Goal: Navigation & Orientation: Find specific page/section

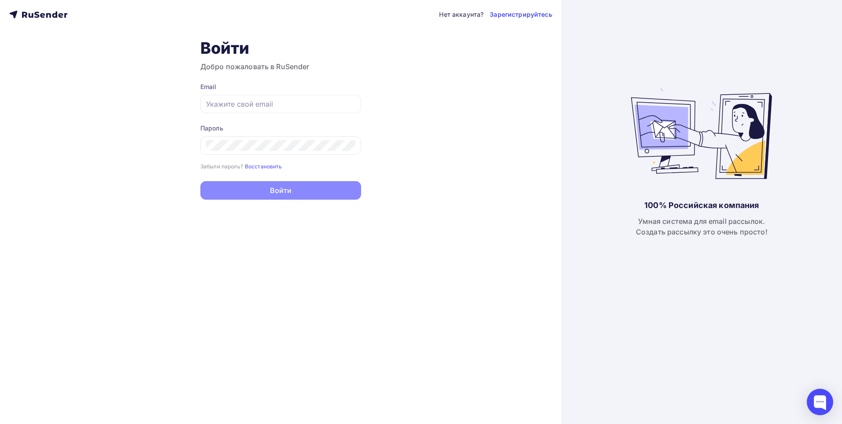
type input "[DOMAIN_NAME][EMAIL_ADDRESS][DOMAIN_NAME]"
click at [288, 196] on button "Войти" at bounding box center [280, 190] width 161 height 18
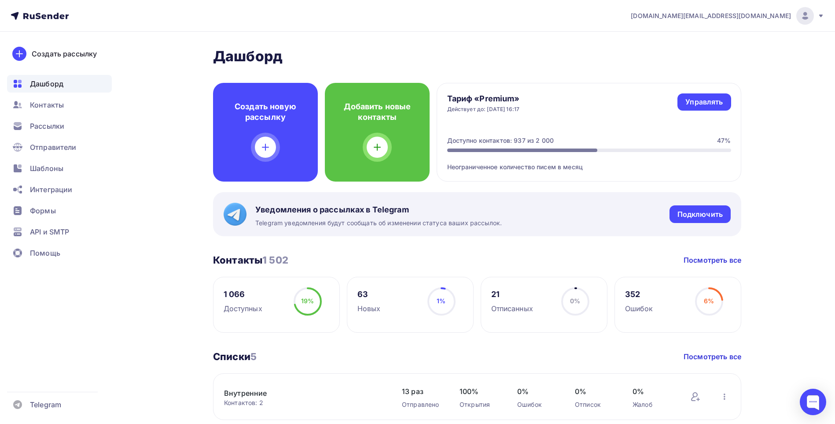
click at [48, 170] on span "Шаблоны" at bounding box center [46, 168] width 33 height 11
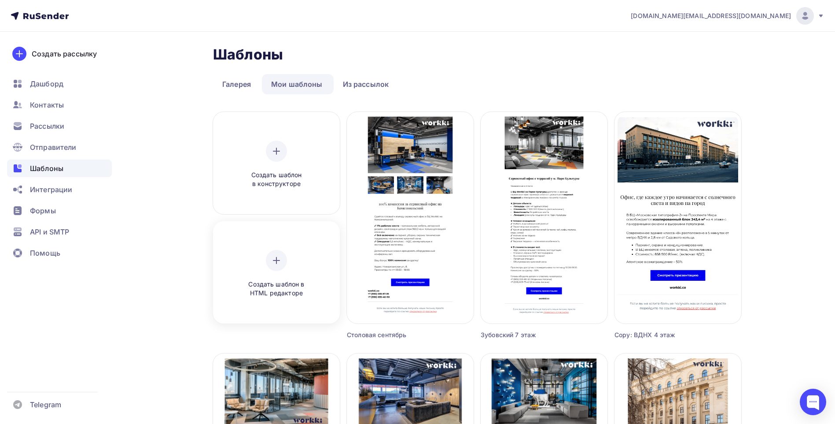
click at [277, 259] on icon at bounding box center [277, 260] width 0 height 6
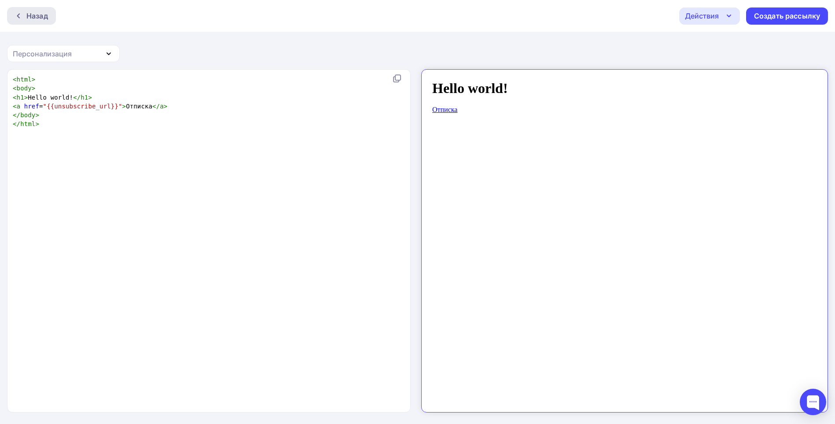
click at [24, 16] on div at bounding box center [20, 15] width 11 height 7
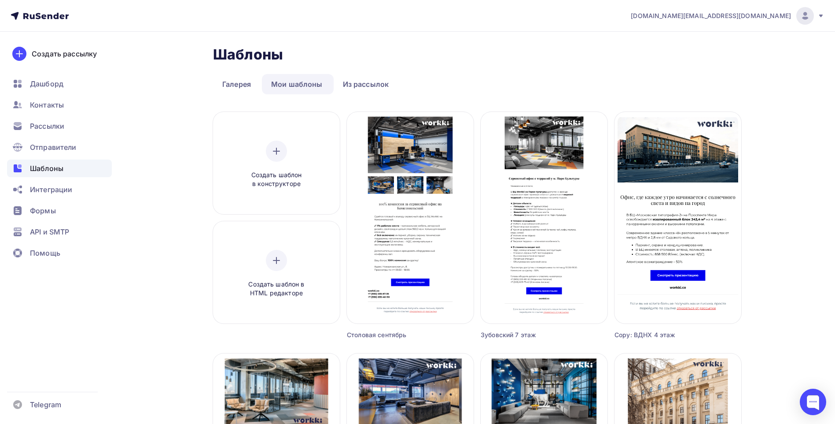
drag, startPoint x: 160, startPoint y: 289, endPoint x: 172, endPoint y: 287, distance: 11.8
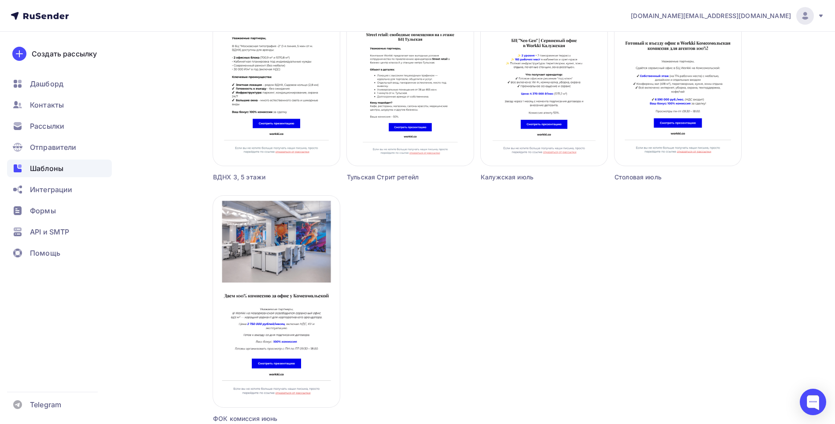
scroll to position [705, 0]
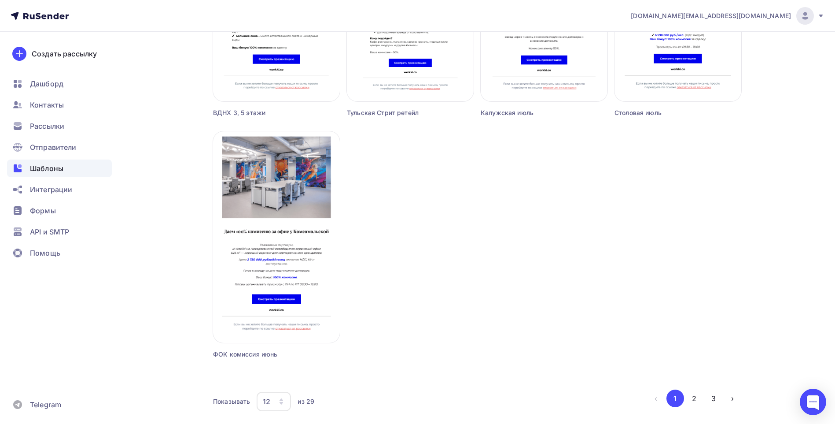
click at [708, 399] on button "3" at bounding box center [714, 398] width 18 height 18
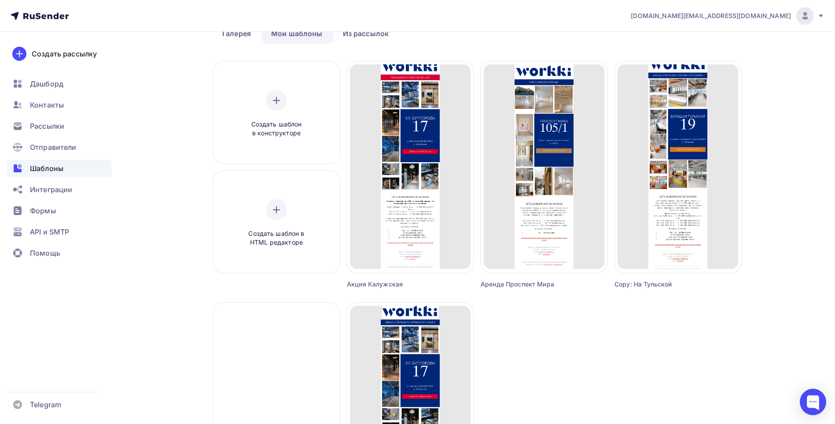
scroll to position [0, 0]
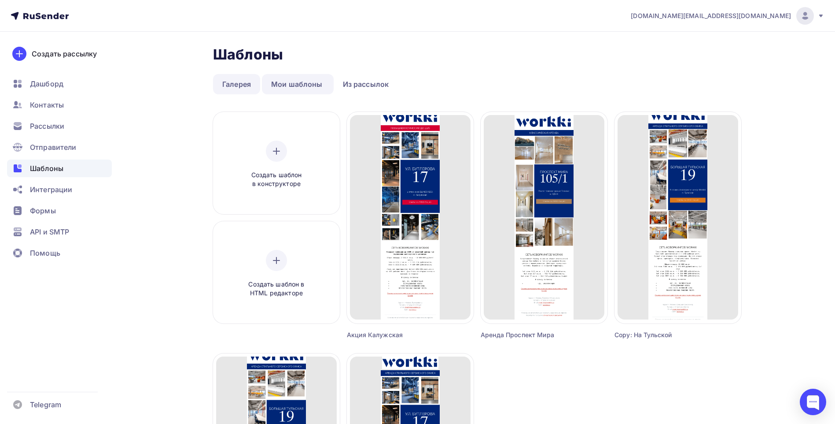
click at [234, 82] on link "Галерея" at bounding box center [236, 84] width 47 height 20
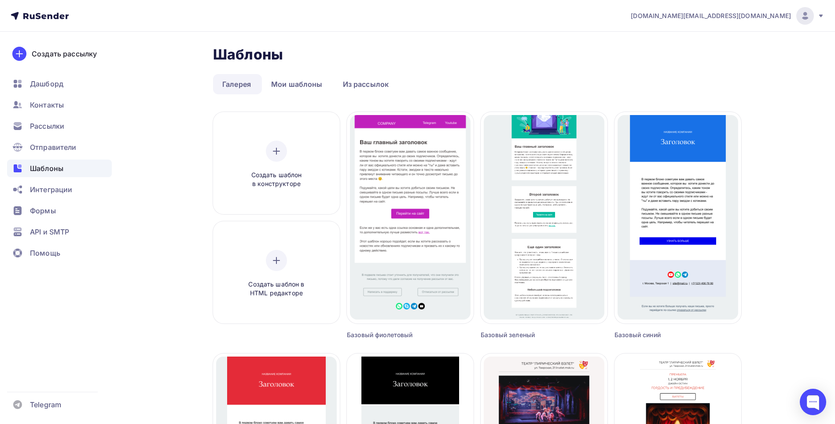
drag, startPoint x: 539, startPoint y: 46, endPoint x: 539, endPoint y: 51, distance: 4.9
click at [538, 46] on div "Шаблоны Шаблоны" at bounding box center [477, 55] width 529 height 18
